Goal: Register for event/course

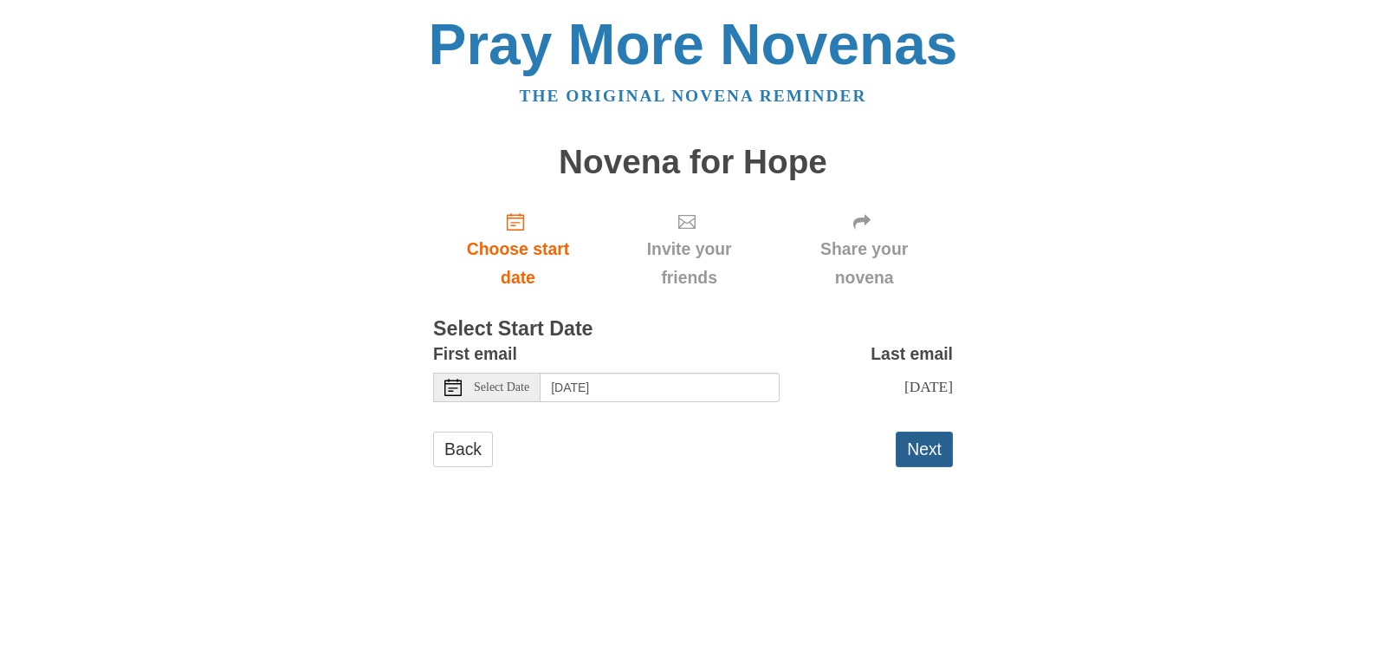
click at [924, 448] on button "Next" at bounding box center [924, 450] width 57 height 36
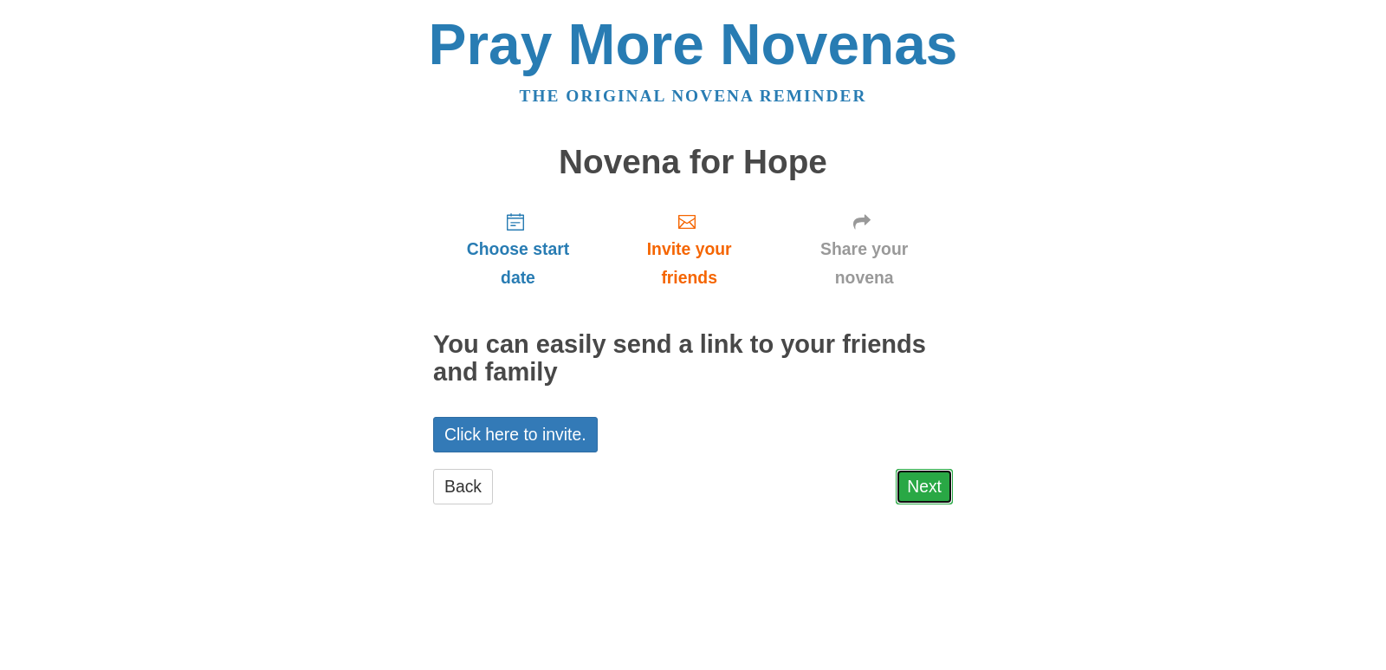
click at [918, 483] on link "Next" at bounding box center [924, 487] width 57 height 36
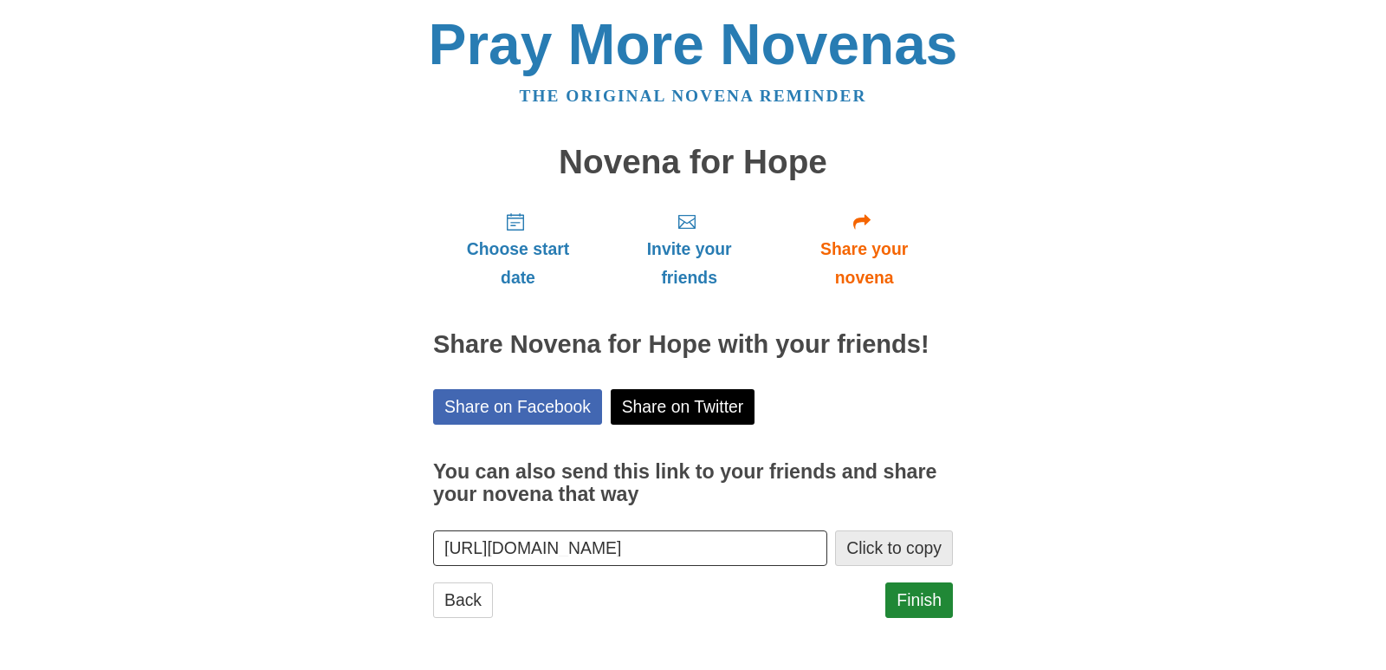
click at [896, 553] on button "Click to copy" at bounding box center [894, 548] width 118 height 36
click at [899, 553] on button "Click to copy" at bounding box center [894, 548] width 118 height 36
click at [867, 543] on button "Click to copy" at bounding box center [894, 548] width 118 height 36
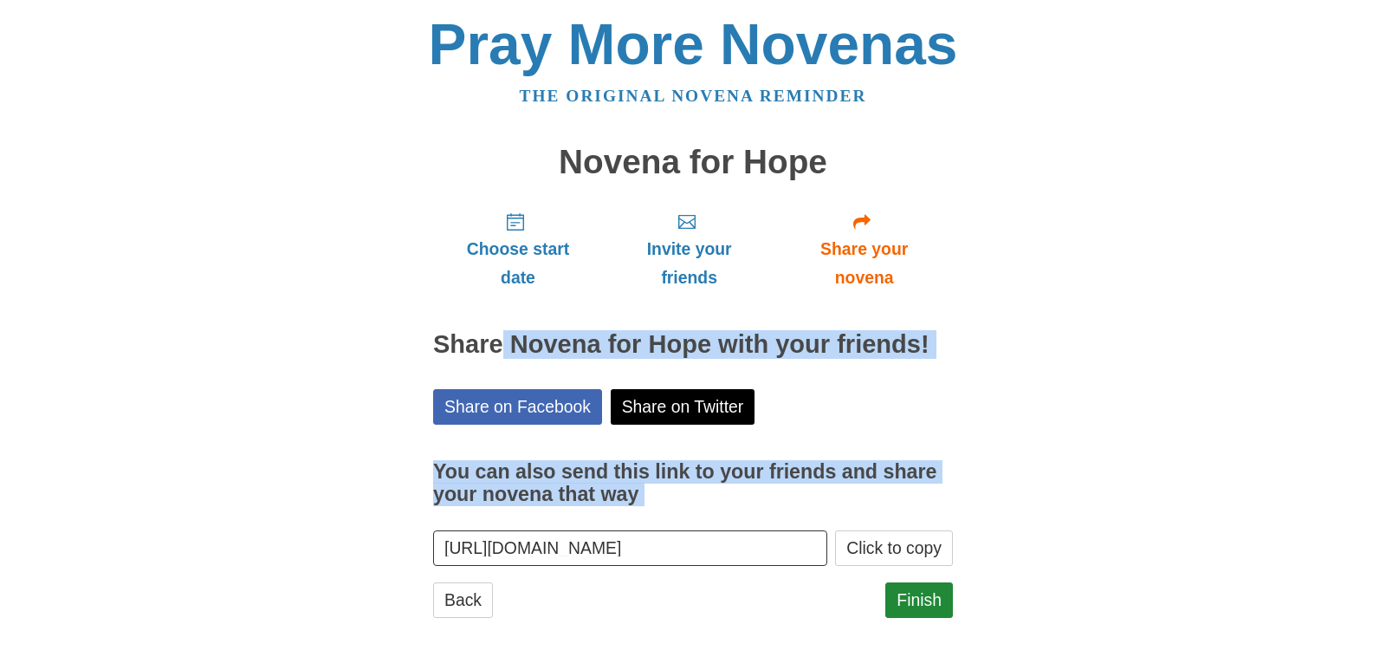
drag, startPoint x: 17, startPoint y: 382, endPoint x: 1118, endPoint y: 544, distance: 1112.4
click at [1108, 547] on body "Pray More Novenas The original novena reminder Novena for Hope Choose start dat…" at bounding box center [693, 334] width 1386 height 668
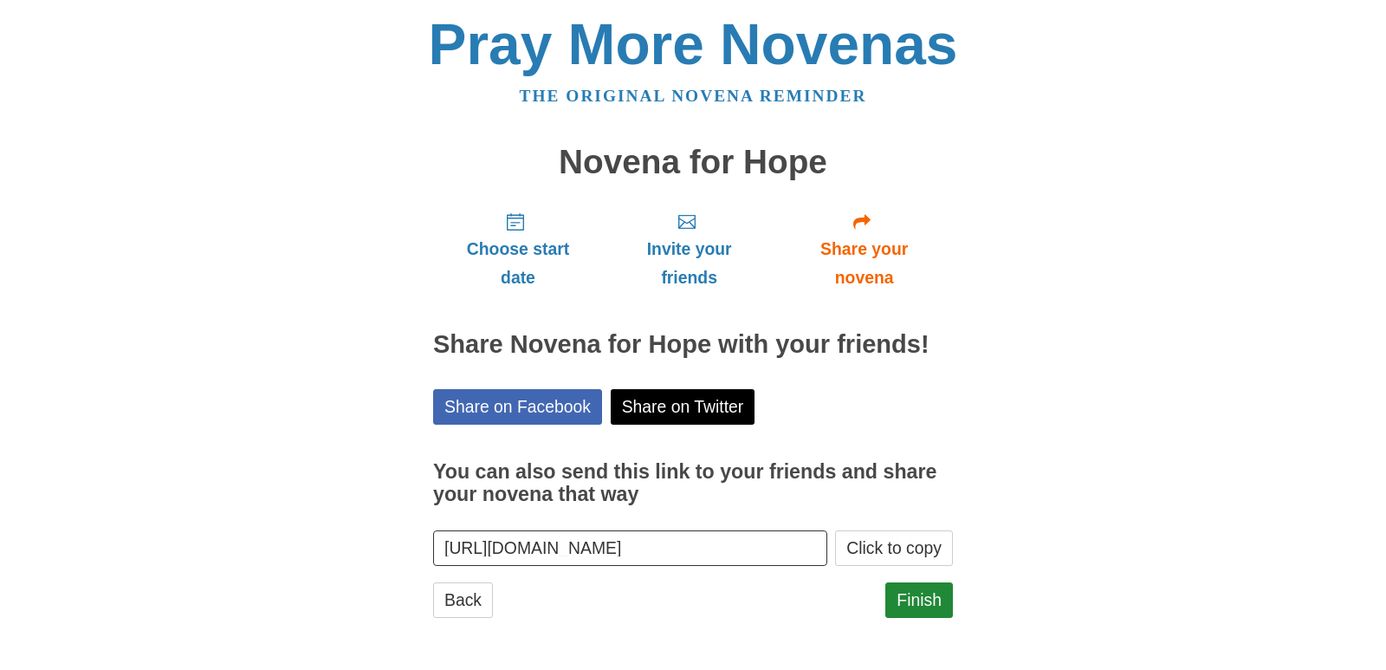
click at [1139, 531] on div "Pray More Novenas The original novena reminder Novena for Hope Choose start dat…" at bounding box center [693, 334] width 1014 height 668
click at [916, 596] on link "Finish" at bounding box center [920, 600] width 68 height 36
